Goal: Task Accomplishment & Management: Complete application form

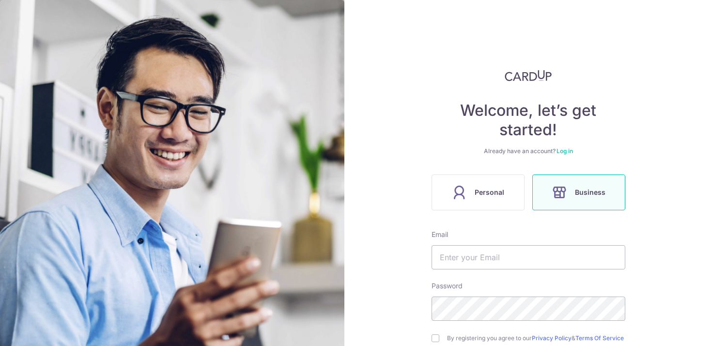
click at [573, 204] on label "Business" at bounding box center [578, 192] width 93 height 36
click at [524, 253] on input "text" at bounding box center [529, 257] width 194 height 24
type input "[PERSON_NAME][EMAIL_ADDRESS][DOMAIN_NAME]"
click at [433, 339] on input "checkbox" at bounding box center [436, 338] width 8 height 8
checkbox input "true"
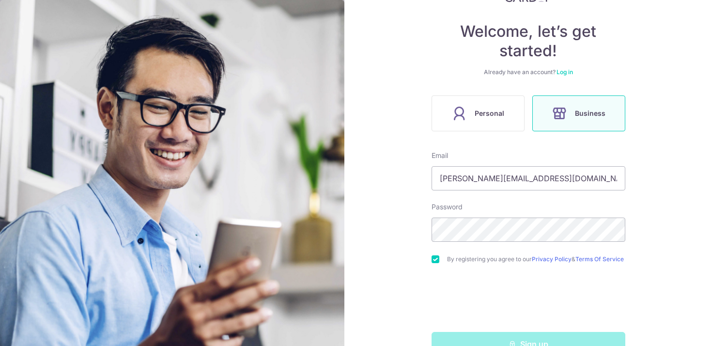
scroll to position [86, 0]
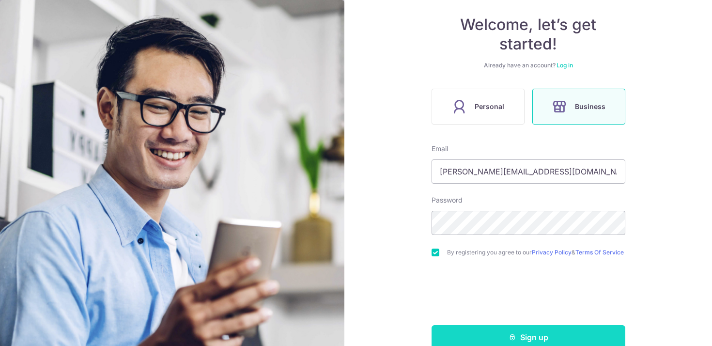
click at [541, 336] on button "Sign up" at bounding box center [529, 337] width 194 height 24
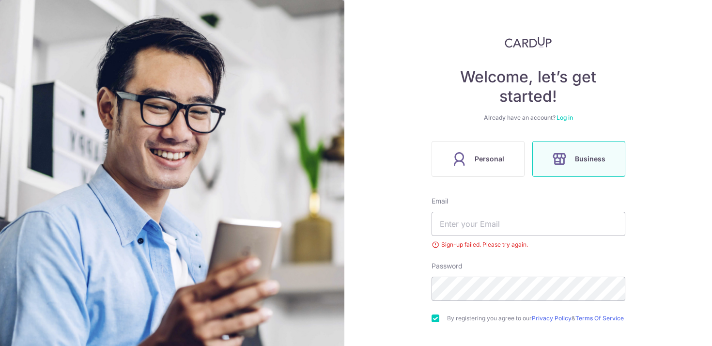
scroll to position [33, 0]
click at [562, 118] on link "Log in" at bounding box center [564, 117] width 16 height 7
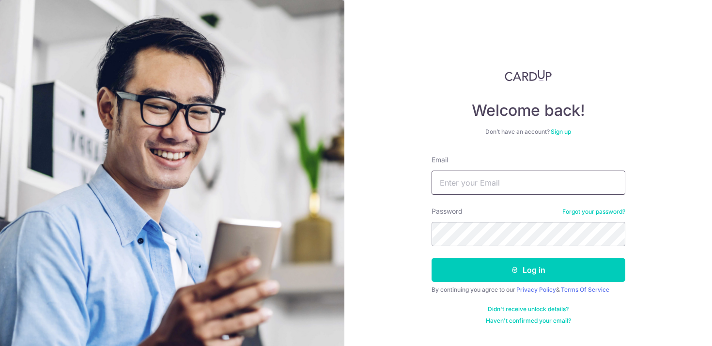
click at [535, 176] on input "Email" at bounding box center [529, 182] width 194 height 24
type input "[PERSON_NAME][EMAIL_ADDRESS][DOMAIN_NAME]"
click at [432, 258] on button "Log in" at bounding box center [529, 270] width 194 height 24
